Goal: Navigation & Orientation: Find specific page/section

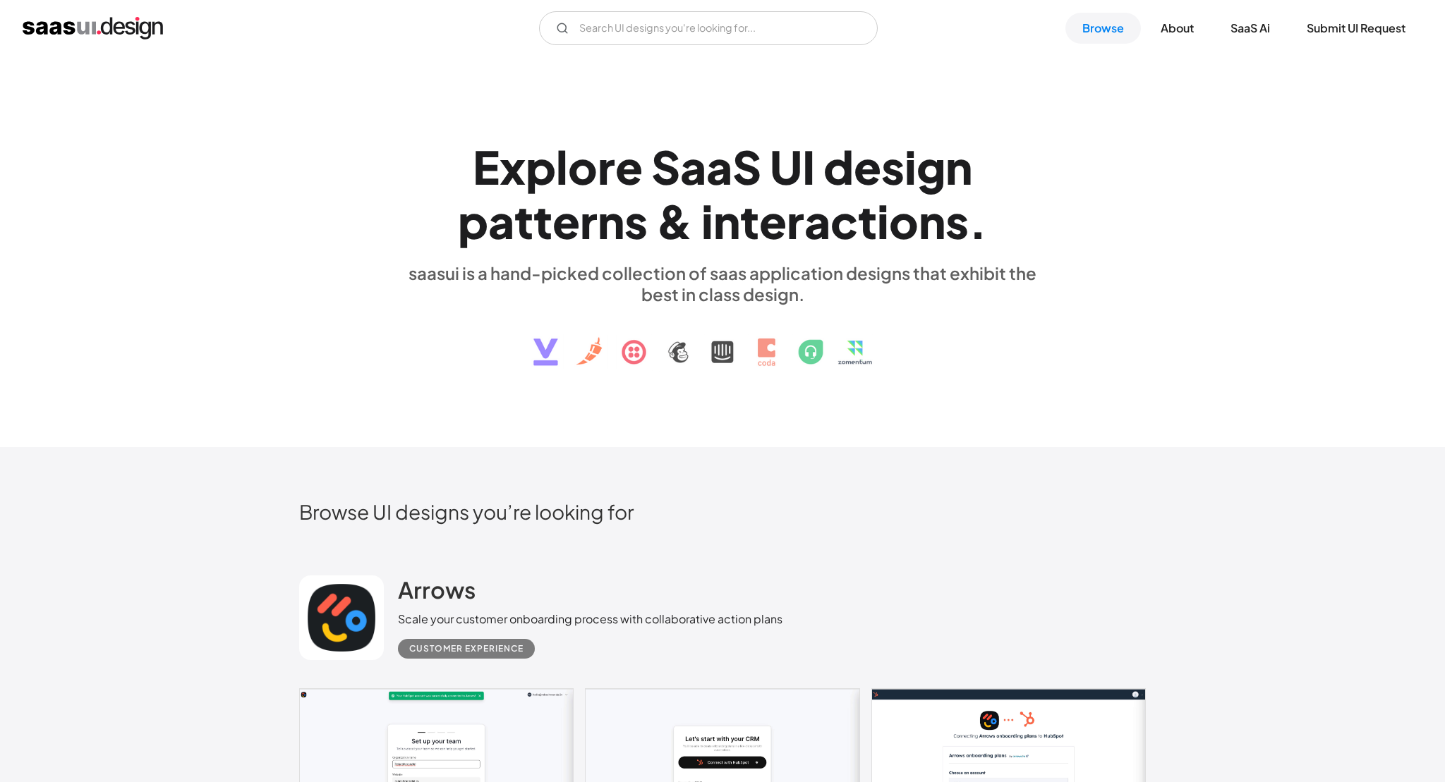
click at [1150, 276] on div "E x p l o r e S a a S U I d e s i g n p a t t e r n s & i n t e r a c t i o n s…" at bounding box center [722, 252] width 1445 height 392
click at [1249, 31] on link "SaaS Ai" at bounding box center [1250, 28] width 73 height 31
click at [604, 25] on input "Email Form" at bounding box center [708, 28] width 339 height 34
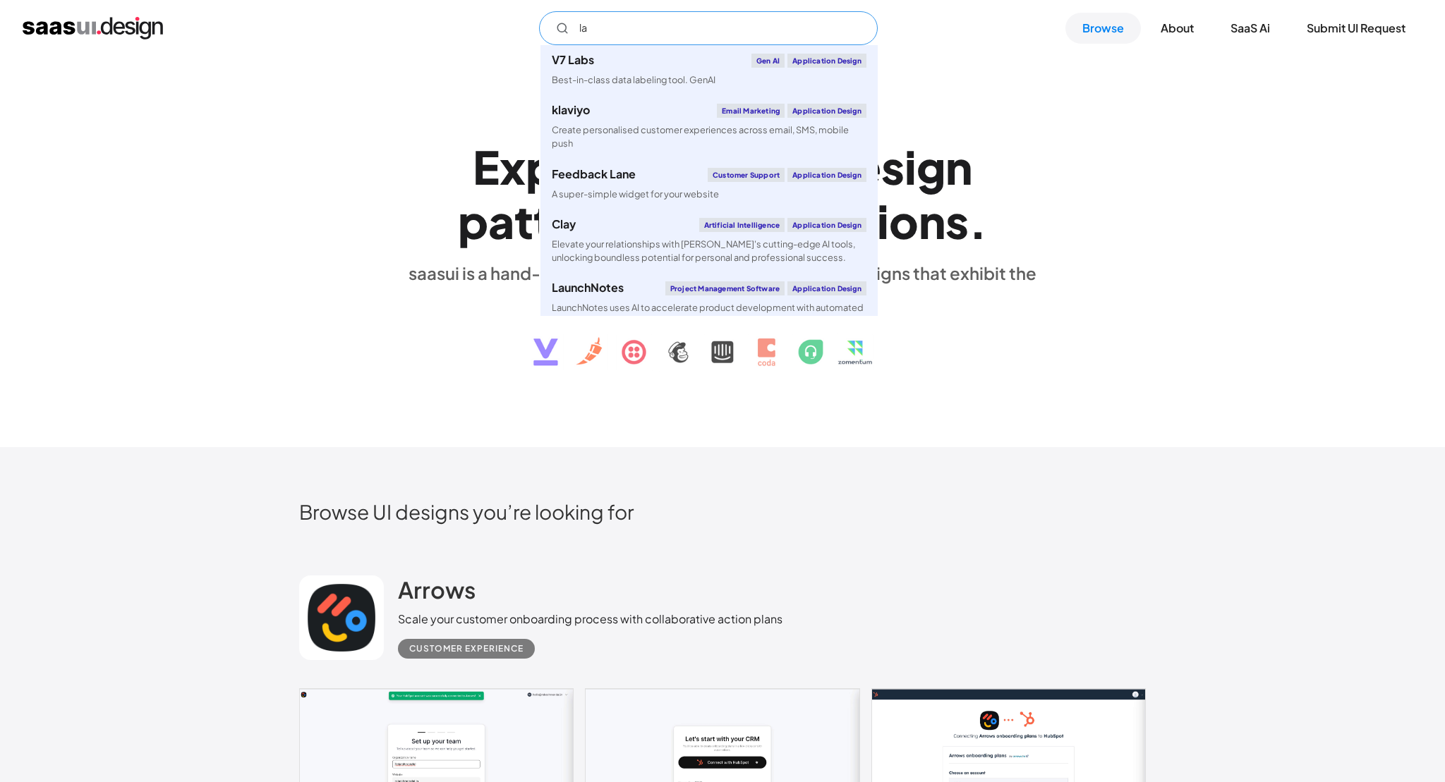
type input "l"
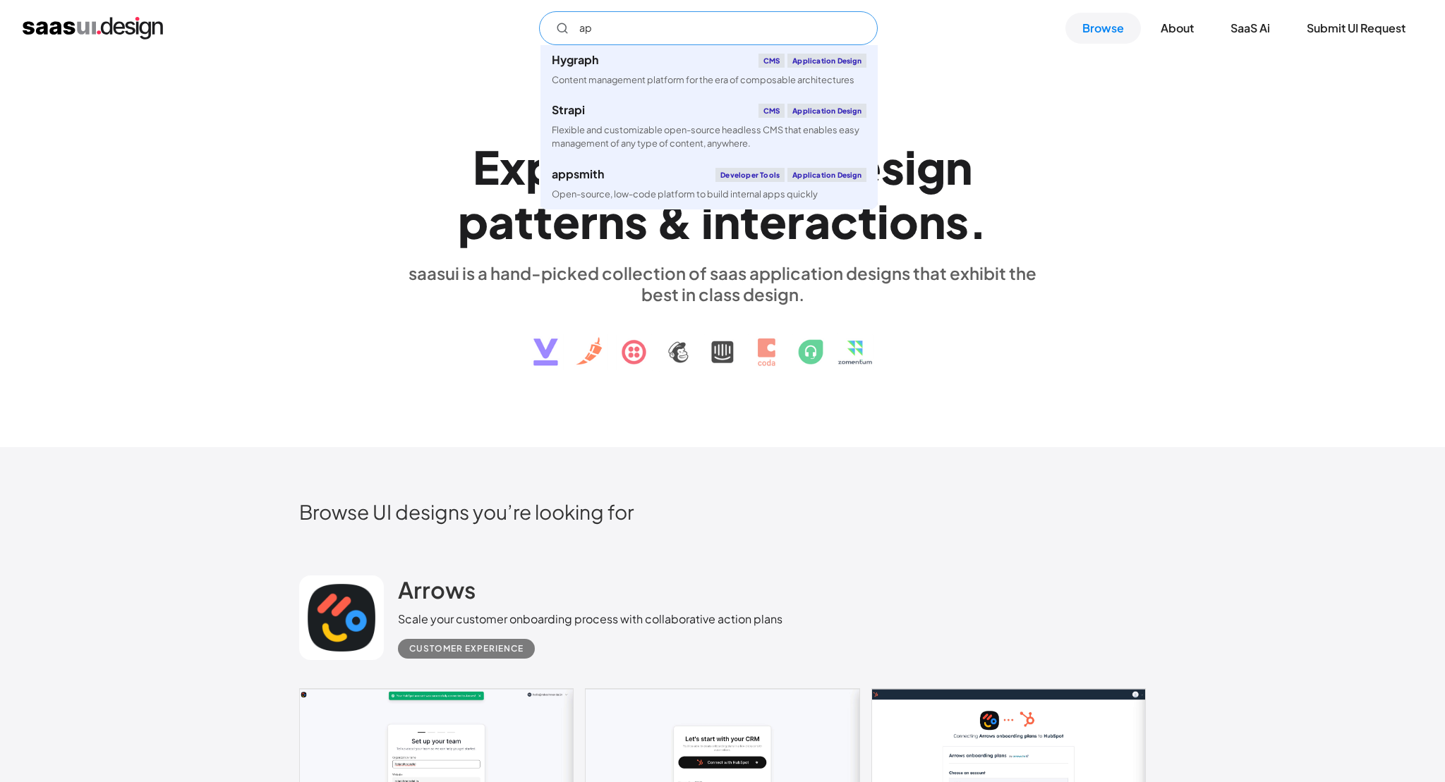
type input "a"
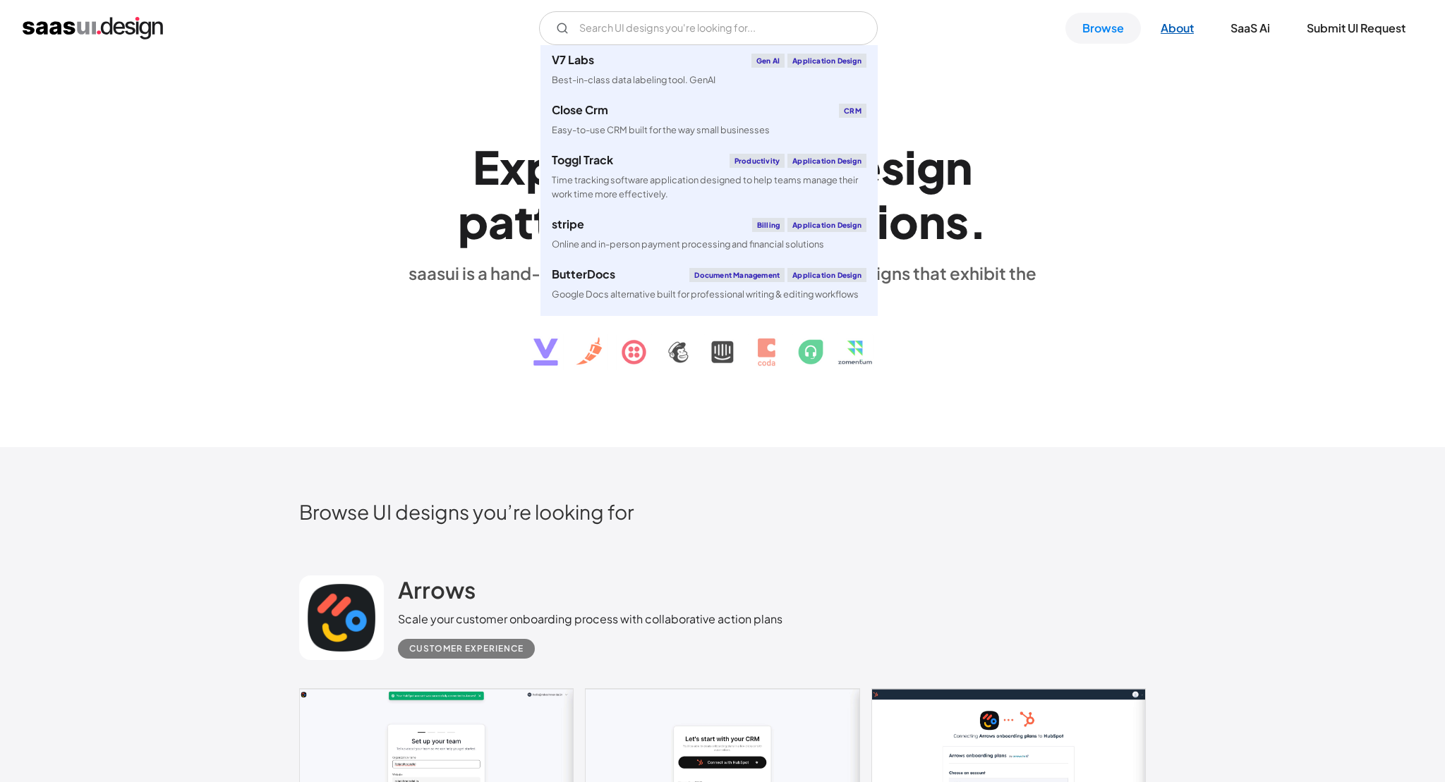
click at [1190, 25] on link "About" at bounding box center [1177, 28] width 67 height 31
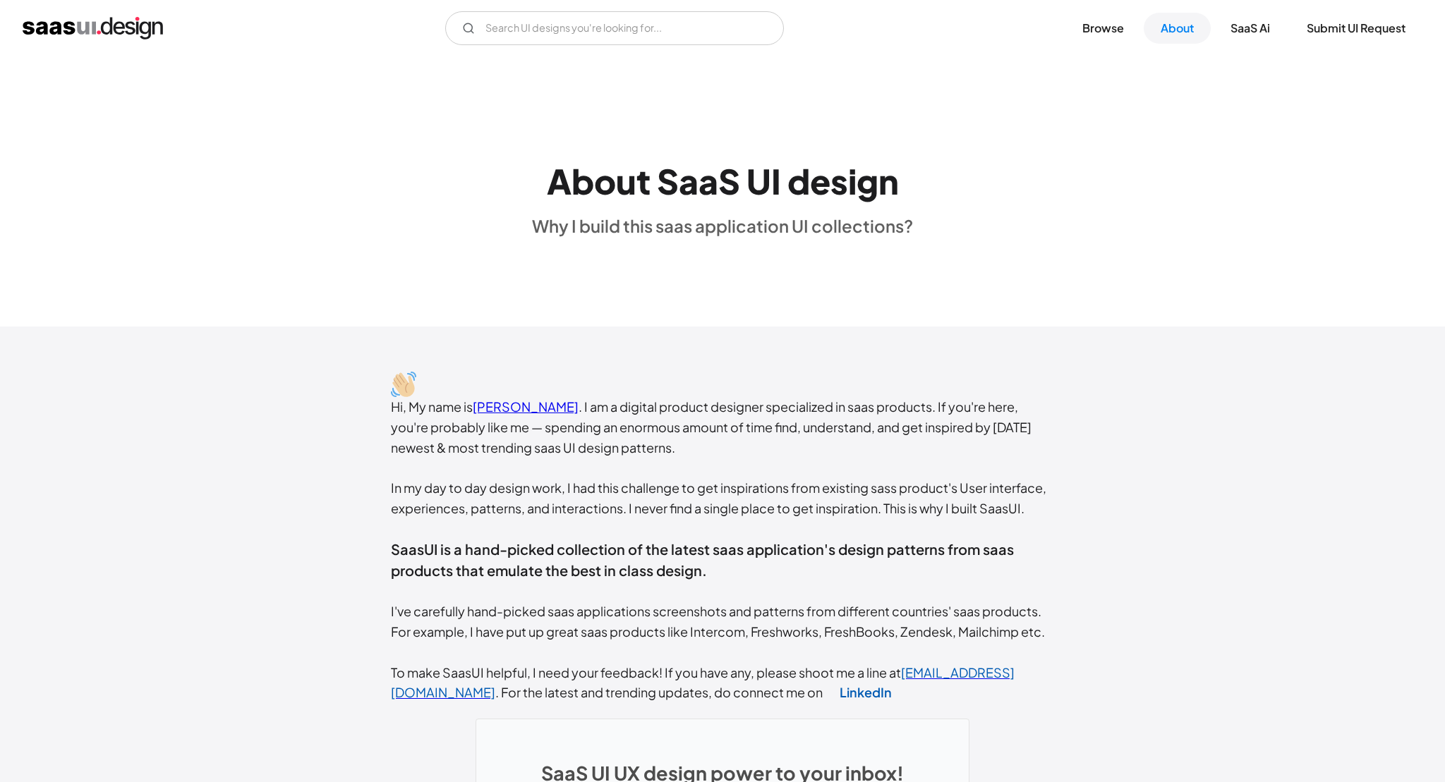
click at [1099, 11] on div "V7 Labs Gen AI Application Design Best-in-class data labeling tool. GenAI Close…" at bounding box center [722, 28] width 1445 height 56
click at [1103, 28] on link "Browse" at bounding box center [1102, 28] width 75 height 31
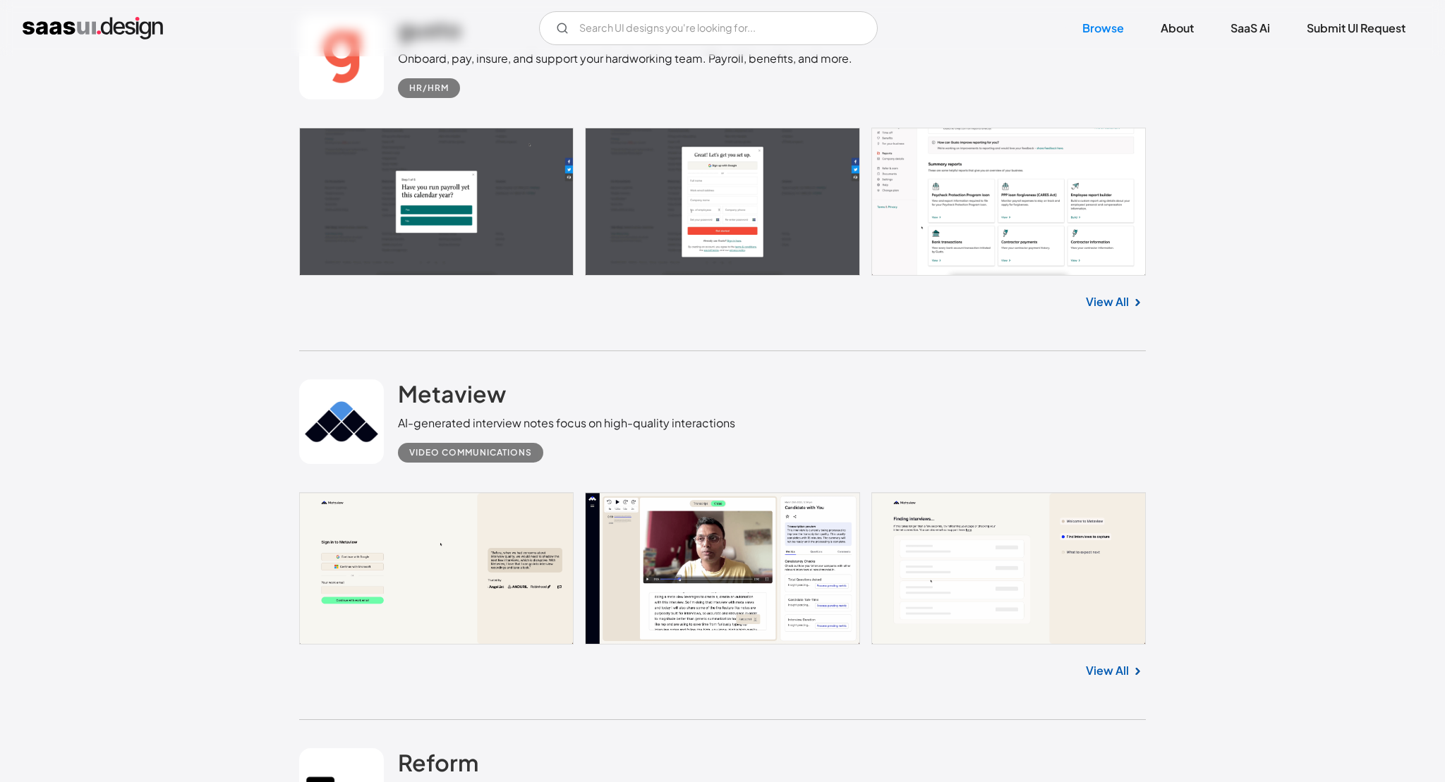
scroll to position [21204, 0]
